Goal: Transaction & Acquisition: Obtain resource

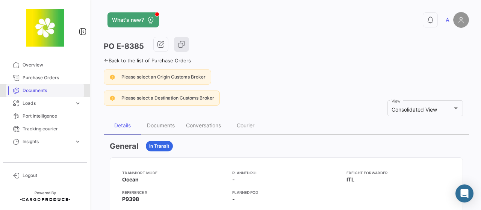
click at [34, 90] on span "Documents" at bounding box center [52, 90] width 59 height 7
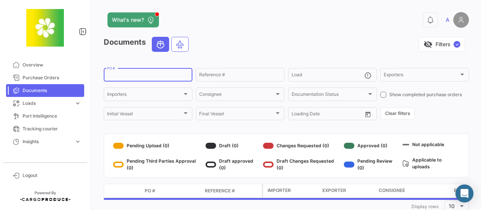
click at [163, 75] on input "PO #" at bounding box center [148, 75] width 82 height 5
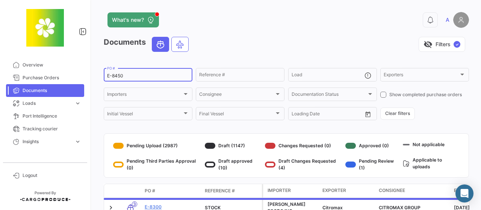
type input "E-8450"
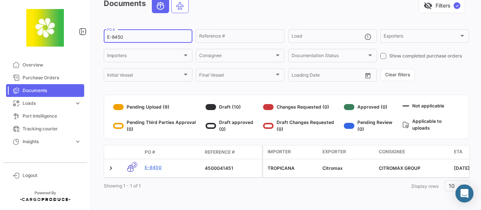
scroll to position [46, 0]
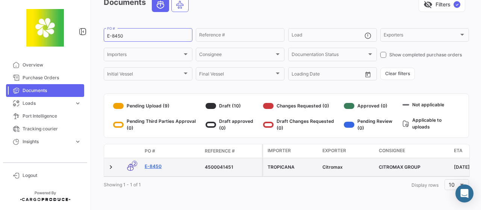
click at [157, 163] on link "E-8450" at bounding box center [172, 166] width 54 height 7
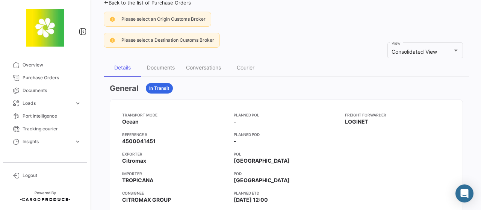
scroll to position [50, 0]
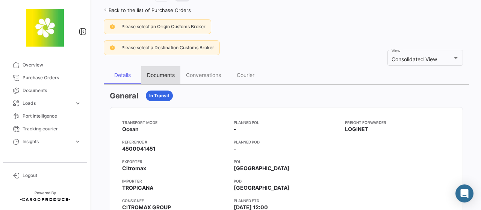
click at [156, 77] on div "Documents" at bounding box center [161, 75] width 28 height 6
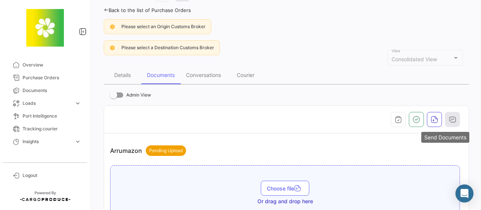
click at [448, 118] on icon "button" at bounding box center [452, 120] width 8 height 8
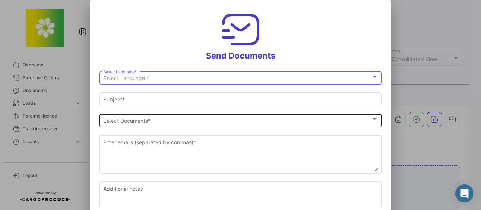
click at [371, 118] on div at bounding box center [374, 119] width 7 height 6
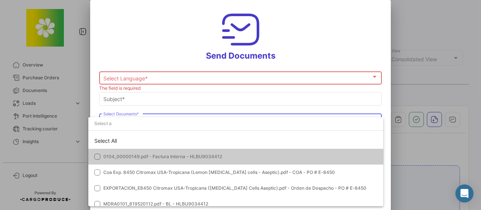
click at [370, 118] on input "dropdown search" at bounding box center [235, 124] width 295 height 14
click at [369, 77] on div at bounding box center [240, 105] width 481 height 210
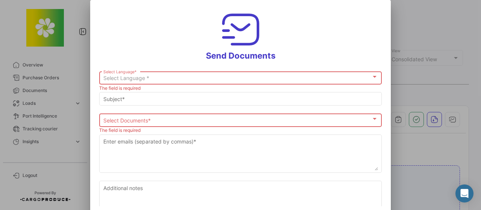
click at [367, 78] on div "Select Language *" at bounding box center [240, 78] width 275 height 6
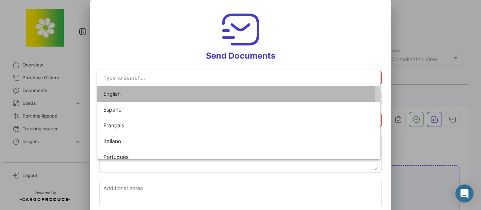
click at [176, 93] on span "English" at bounding box center [155, 94] width 105 height 16
type input "A has shared the documents of PO # E-8450 with you"
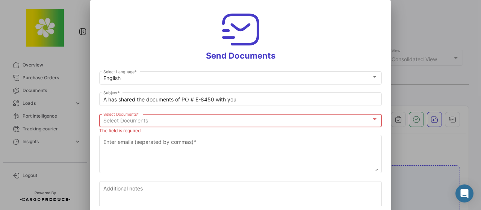
click at [373, 119] on div at bounding box center [374, 119] width 7 height 6
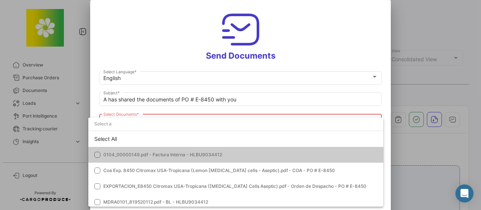
scroll to position [1, 0]
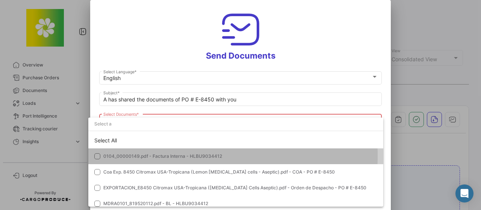
click at [98, 155] on mat-pseudo-checkbox at bounding box center [97, 156] width 6 height 6
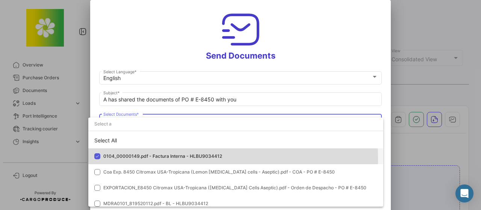
click at [150, 158] on span "0104_00000149.pdf - Factura Interna - HLBU9034412" at bounding box center [162, 156] width 119 height 6
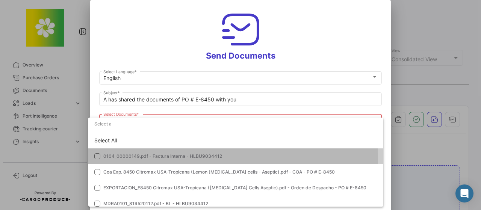
click at [125, 161] on mat-option "0104_00000149.pdf - Factura Interna - HLBU9034412" at bounding box center [235, 156] width 295 height 16
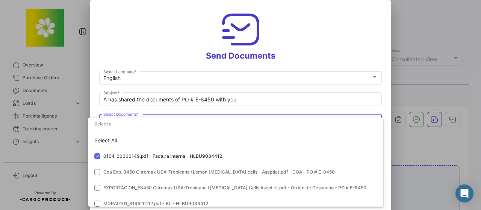
drag, startPoint x: 388, startPoint y: 146, endPoint x: 386, endPoint y: 169, distance: 23.7
click at [386, 169] on div at bounding box center [240, 105] width 481 height 210
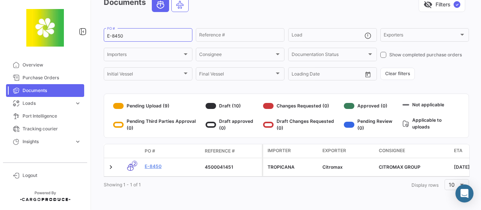
scroll to position [46, 0]
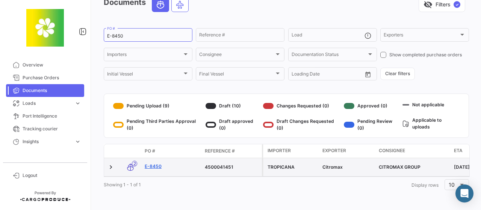
click at [154, 163] on link "E-8450" at bounding box center [172, 166] width 54 height 7
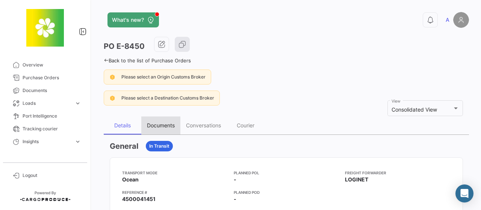
click at [169, 125] on div "Documents" at bounding box center [161, 125] width 28 height 6
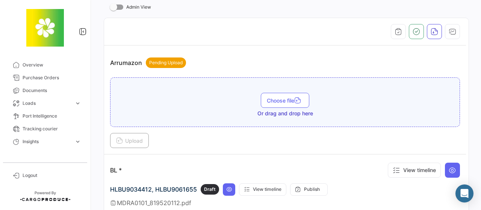
scroll to position [133, 0]
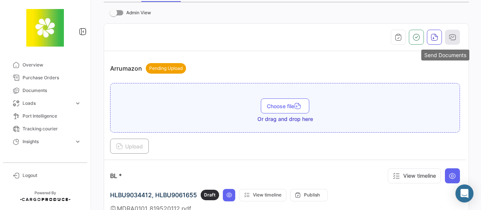
click at [450, 33] on icon "button" at bounding box center [452, 37] width 8 height 8
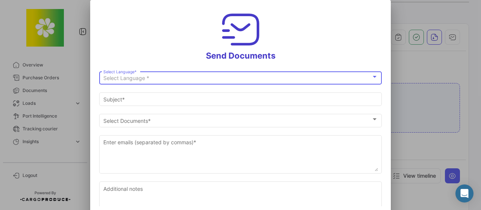
click at [373, 77] on div at bounding box center [375, 77] width 4 height 2
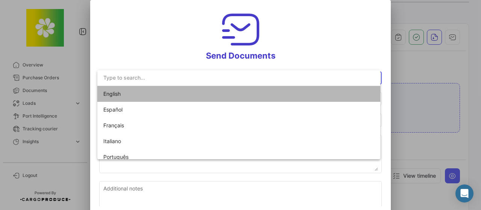
click at [314, 99] on mat-option "English" at bounding box center [238, 94] width 283 height 16
type input "A has shared the documents of PO # E-8450 with you"
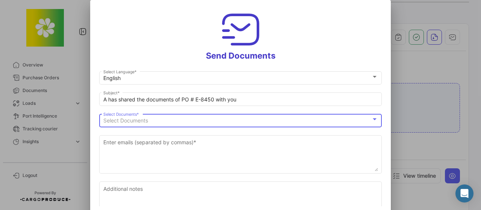
click at [371, 118] on div at bounding box center [374, 119] width 7 height 6
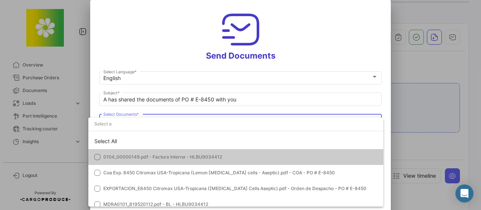
drag, startPoint x: 389, startPoint y: 150, endPoint x: 383, endPoint y: 190, distance: 40.6
click at [383, 190] on div at bounding box center [240, 105] width 481 height 210
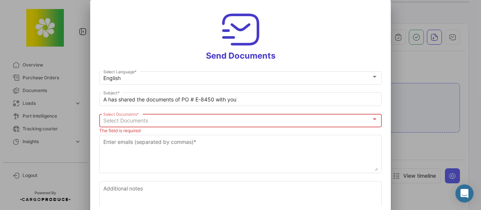
click at [373, 119] on div at bounding box center [375, 119] width 4 height 2
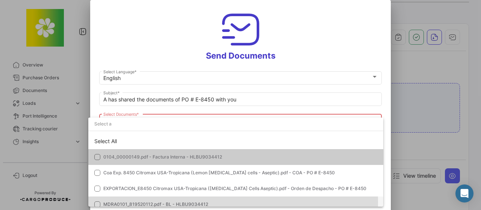
click at [192, 202] on span "MDRA0101_819520112.pdf - BL - HLBU9034412" at bounding box center [155, 204] width 105 height 6
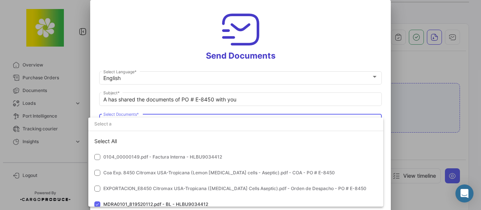
drag, startPoint x: 388, startPoint y: 152, endPoint x: 389, endPoint y: 158, distance: 6.7
click at [389, 158] on div at bounding box center [240, 105] width 481 height 210
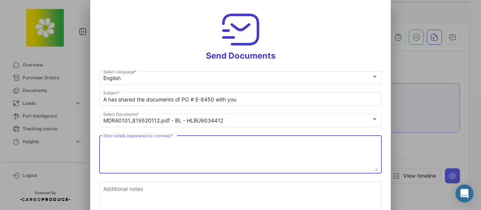
click at [248, 145] on textarea "Enter emails (separated by commas) *" at bounding box center [240, 154] width 275 height 33
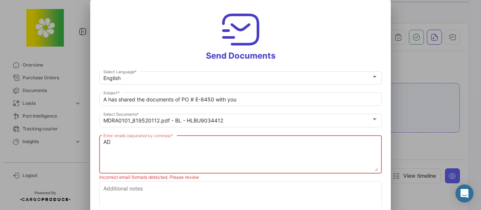
type textarea "A"
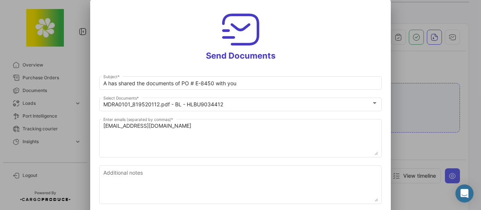
scroll to position [16, 0]
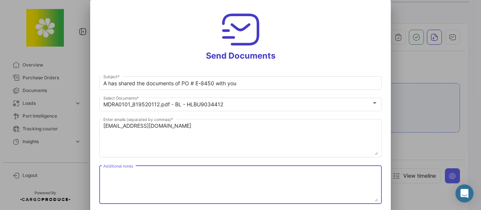
click at [157, 188] on textarea "Additional notes" at bounding box center [240, 185] width 275 height 33
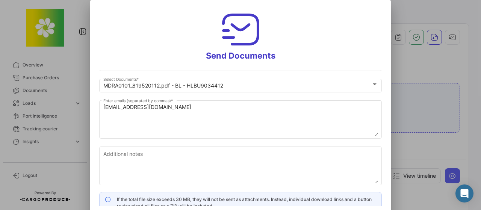
scroll to position [42, 0]
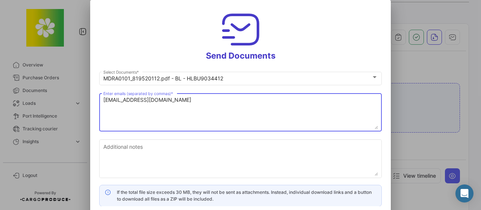
click at [167, 99] on textarea "[EMAIL_ADDRESS][DOMAIN_NAME]" at bounding box center [240, 112] width 275 height 33
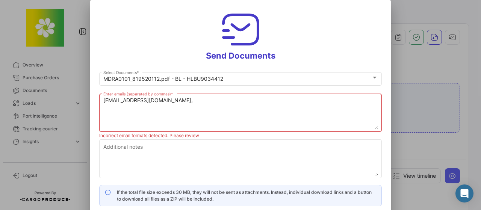
type textarea "[EMAIL_ADDRESS][DOMAIN_NAME]"
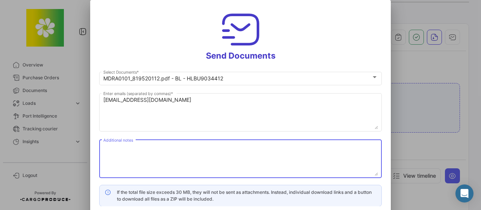
click at [208, 148] on textarea "Additional notes" at bounding box center [240, 159] width 275 height 33
click at [239, 155] on textarea "Additional notes" at bounding box center [240, 159] width 275 height 33
type textarea "l"
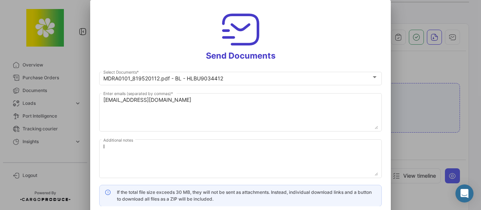
drag, startPoint x: 386, startPoint y: 142, endPoint x: 385, endPoint y: 137, distance: 4.6
click at [385, 137] on mat-dialog-content "English Select Language * A has shared the documents of PO # E-8450 with you Su…" at bounding box center [240, 138] width 300 height 136
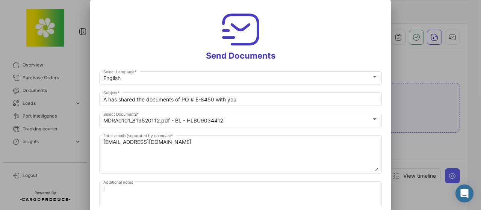
scroll to position [6, 0]
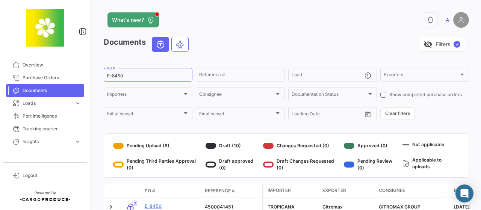
scroll to position [46, 0]
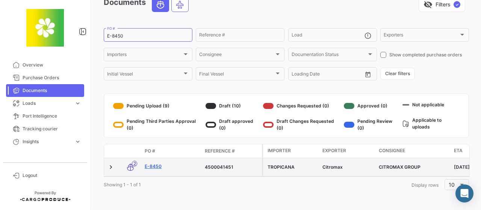
click at [158, 163] on link "E-8450" at bounding box center [172, 166] width 54 height 7
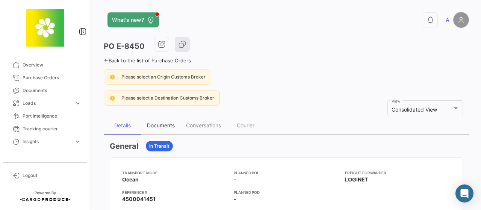
click at [157, 127] on div "Documents" at bounding box center [161, 125] width 28 height 6
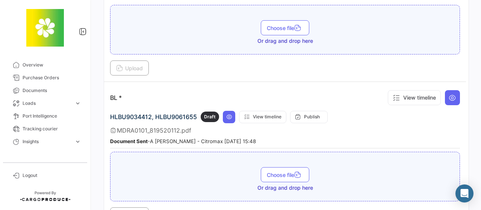
scroll to position [220, 0]
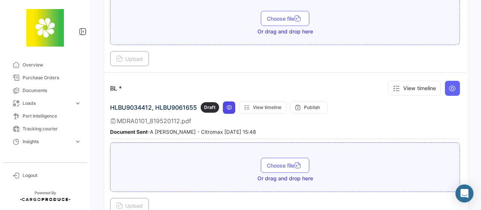
click at [229, 106] on icon at bounding box center [229, 107] width 6 height 6
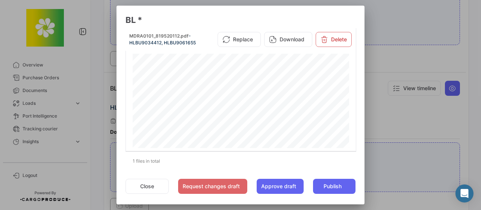
click at [229, 106] on div "MTD17312 (FB; ; ; ; ) Carrier: Hapag-[PERSON_NAME] Aktiengesellschaft, Hamburg …" at bounding box center [241, 194] width 216 height 280
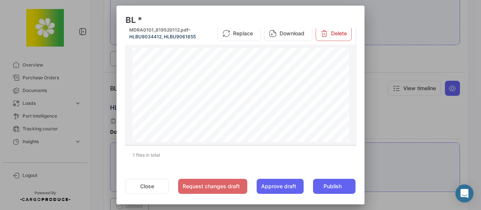
scroll to position [0, 0]
click at [284, 35] on button "Download" at bounding box center [288, 33] width 48 height 15
